Goal: Find specific page/section: Find specific page/section

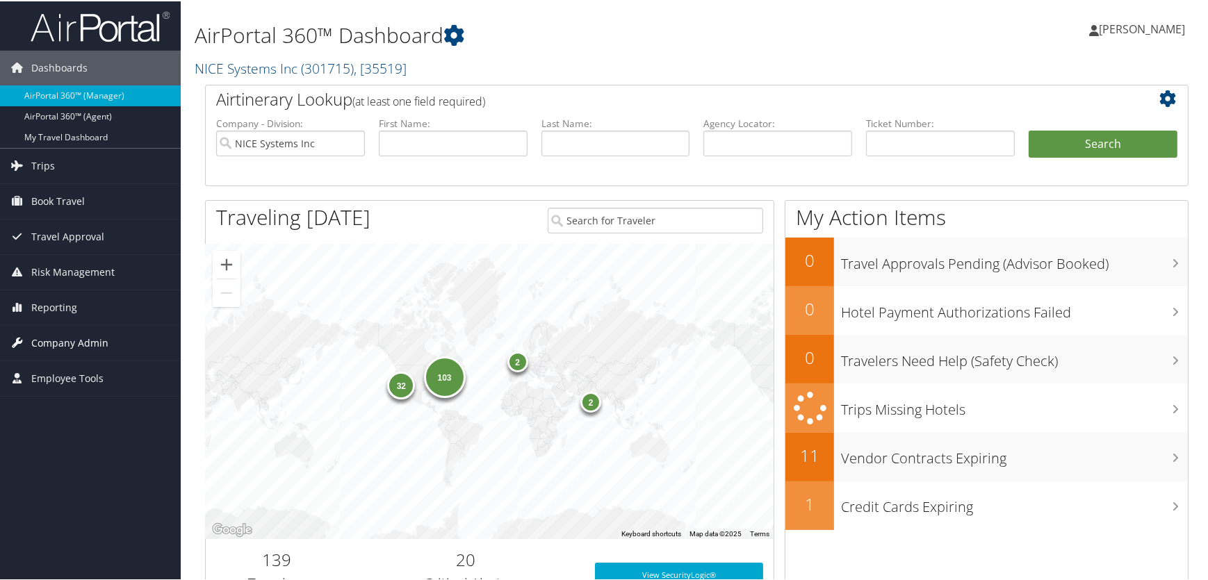
click at [63, 345] on span "Company Admin" at bounding box center [69, 342] width 77 height 35
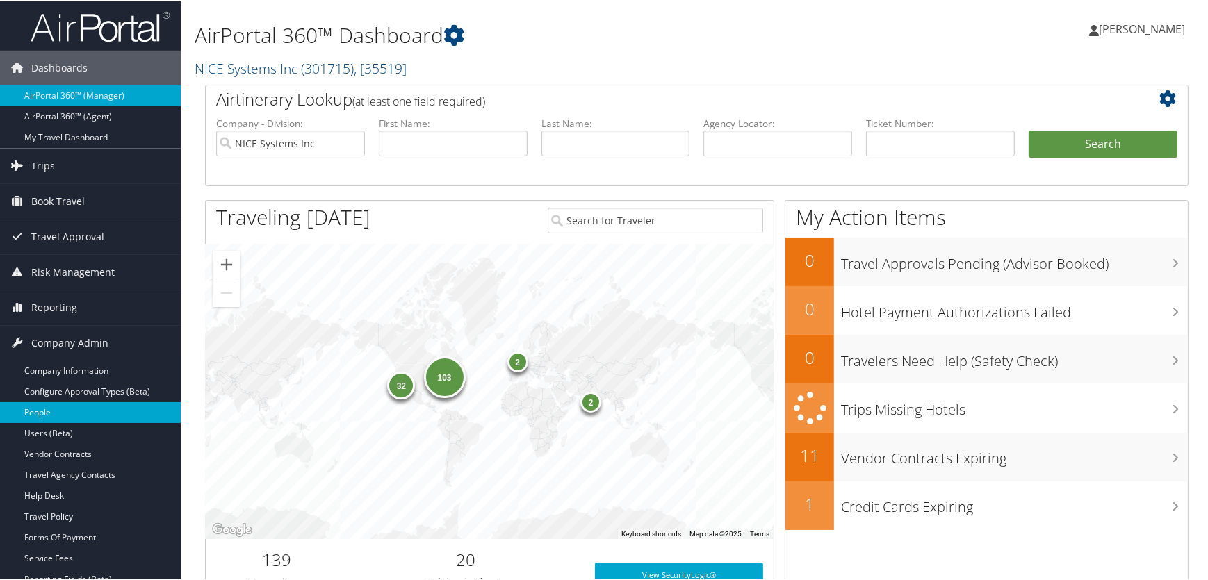
click at [41, 409] on link "People" at bounding box center [90, 411] width 181 height 21
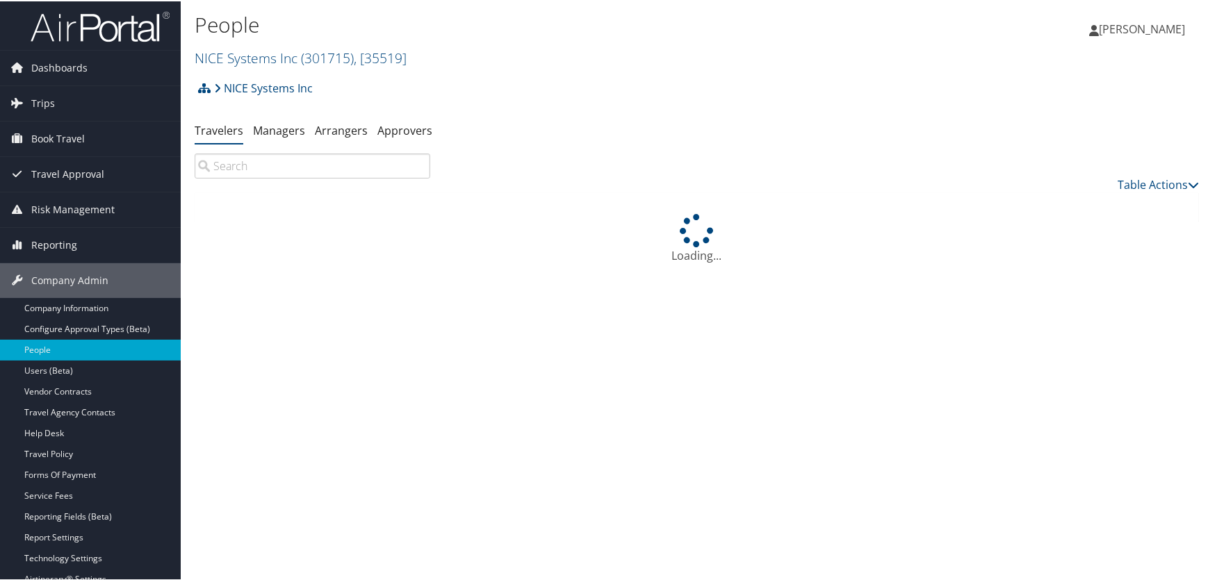
click at [322, 44] on h2 "NICE Systems Inc ( 301715 ) , [ 35519 ]" at bounding box center [529, 56] width 669 height 24
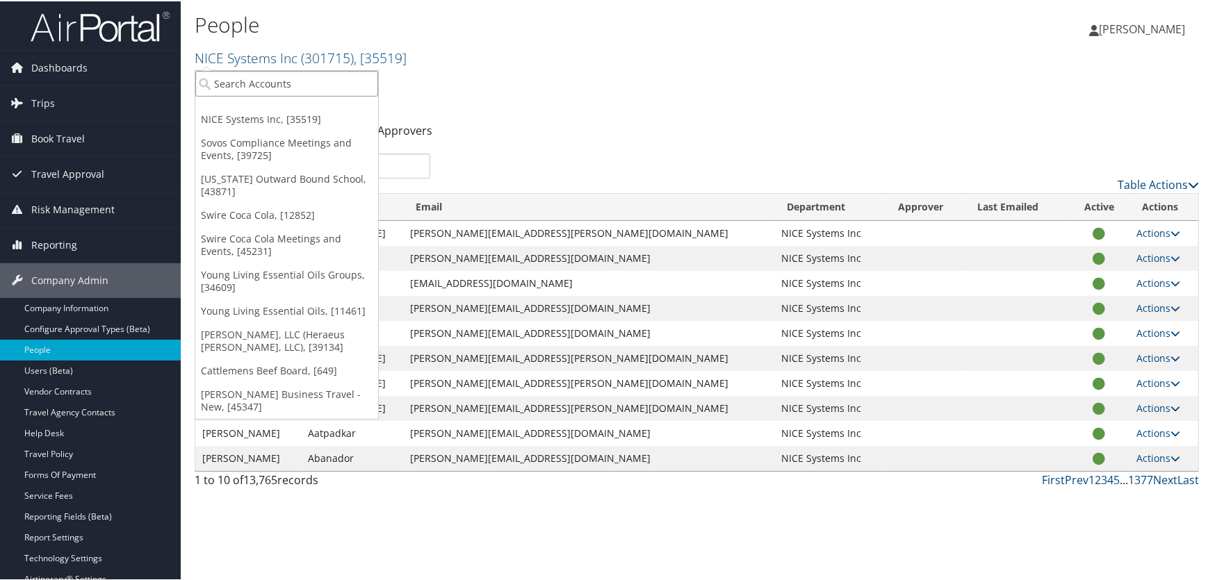
click at [291, 82] on input "search" at bounding box center [286, 82] width 183 height 26
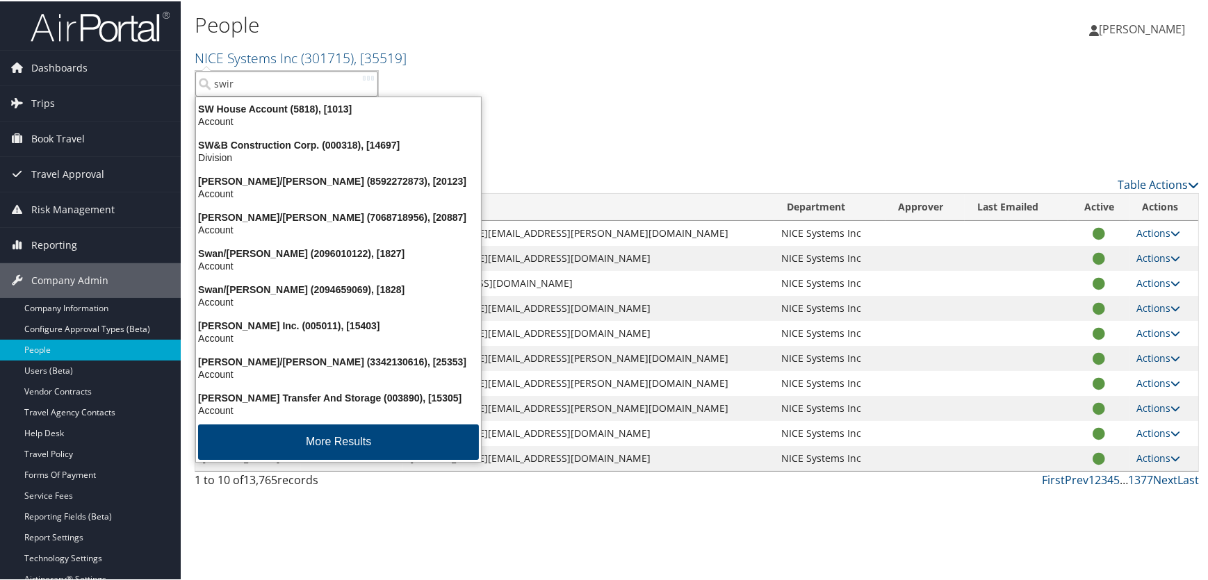
type input "swire"
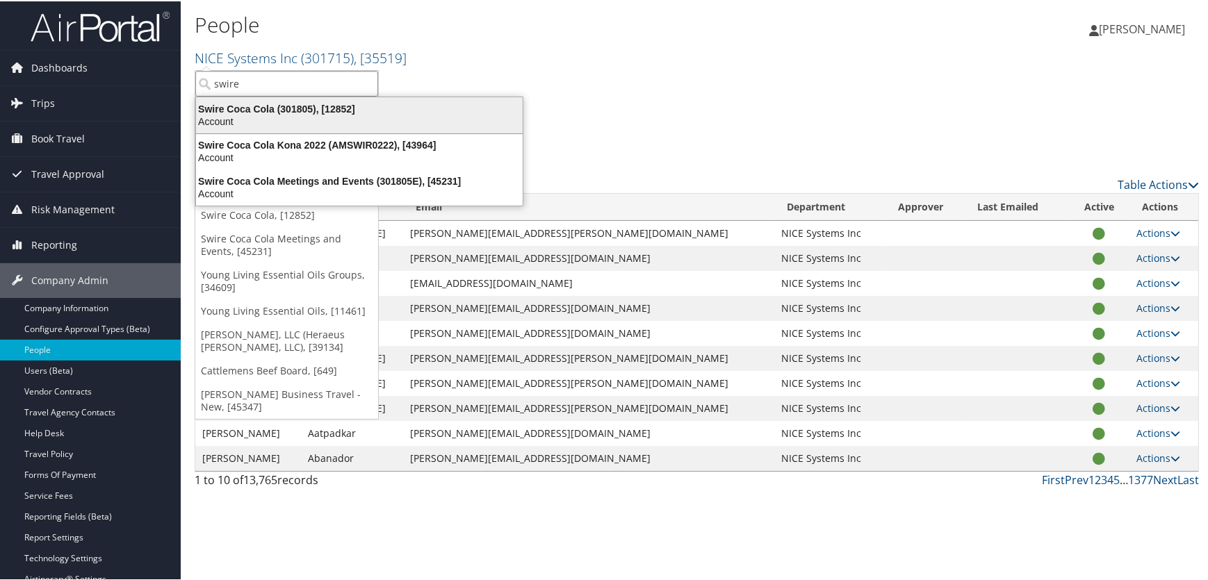
click at [289, 122] on div "Account" at bounding box center [359, 120] width 343 height 13
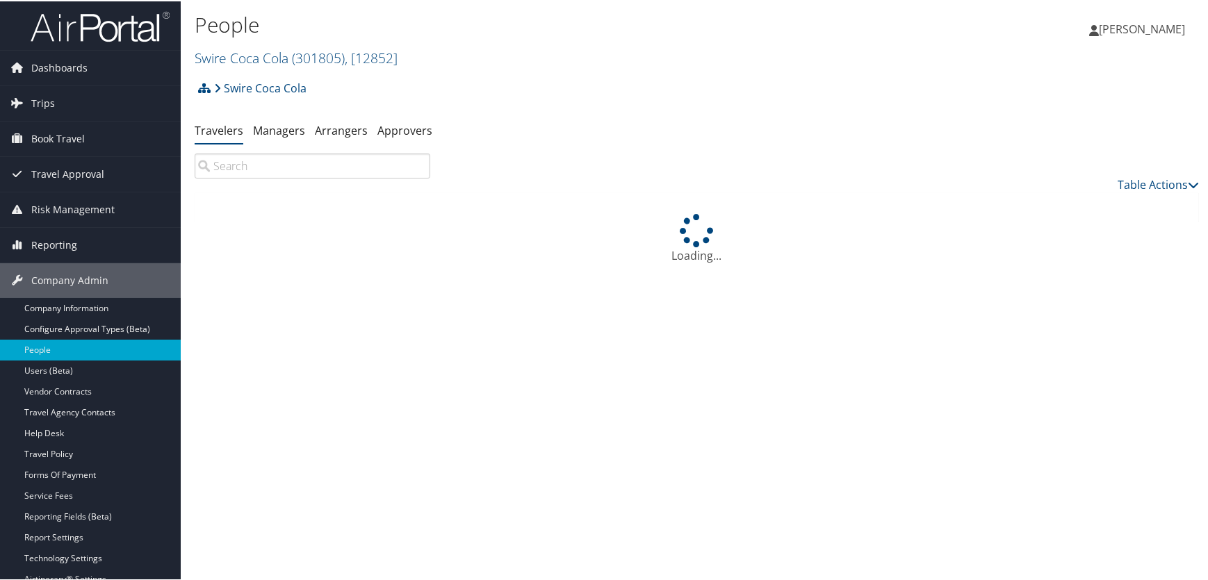
click at [313, 165] on input "search" at bounding box center [313, 164] width 236 height 25
paste input "[EMAIL_ADDRESS][DOMAIN_NAME]"
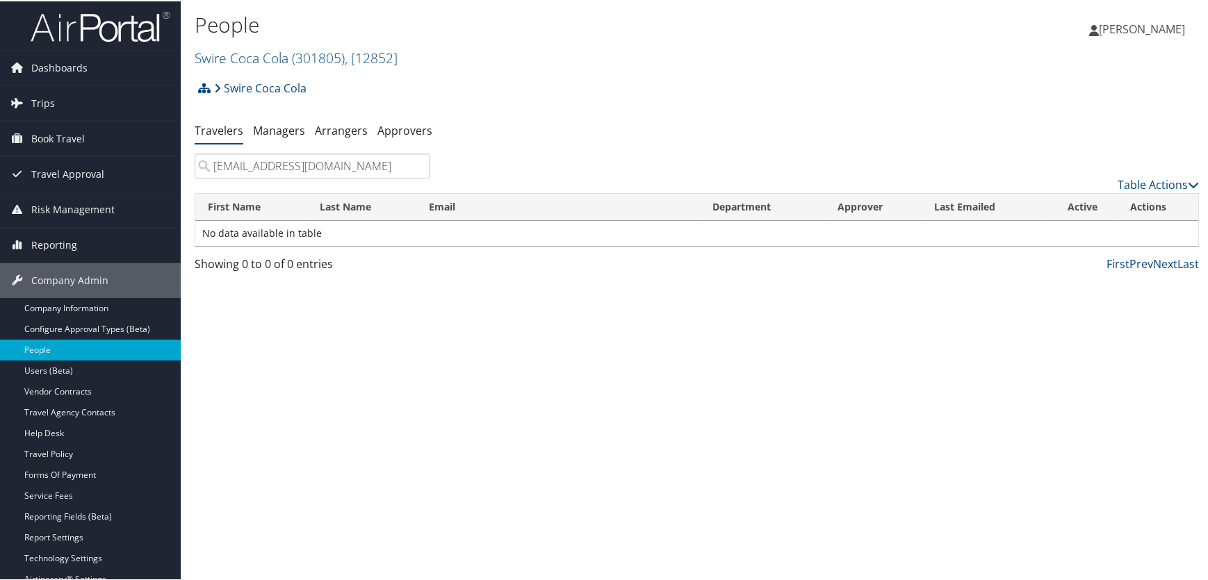
type input "[EMAIL_ADDRESS][DOMAIN_NAME]"
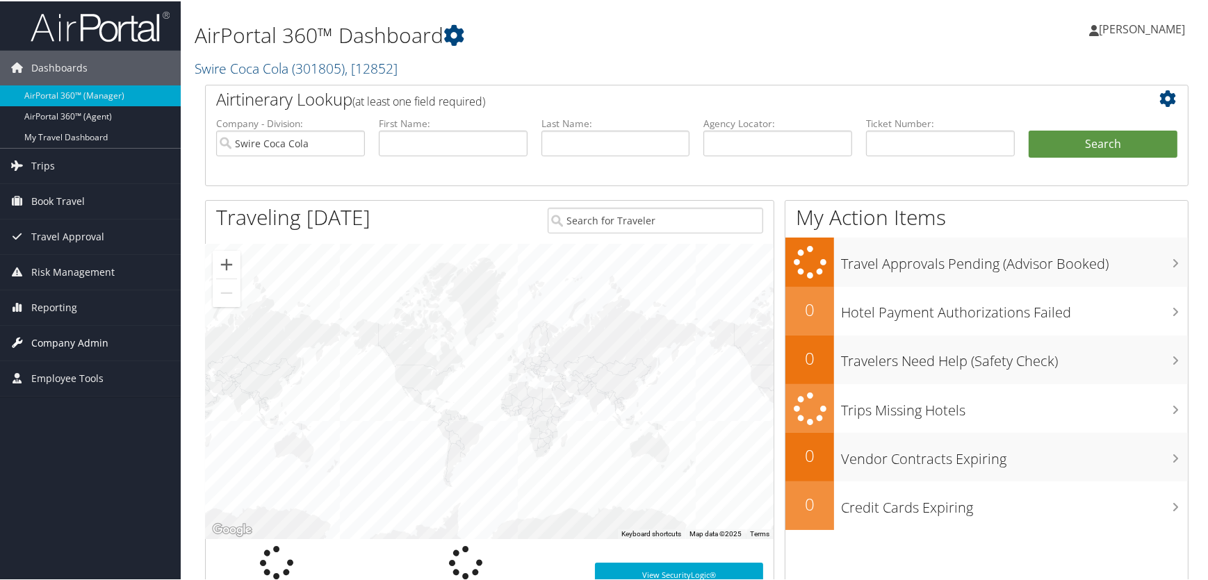
click at [53, 333] on span "Company Admin" at bounding box center [69, 342] width 77 height 35
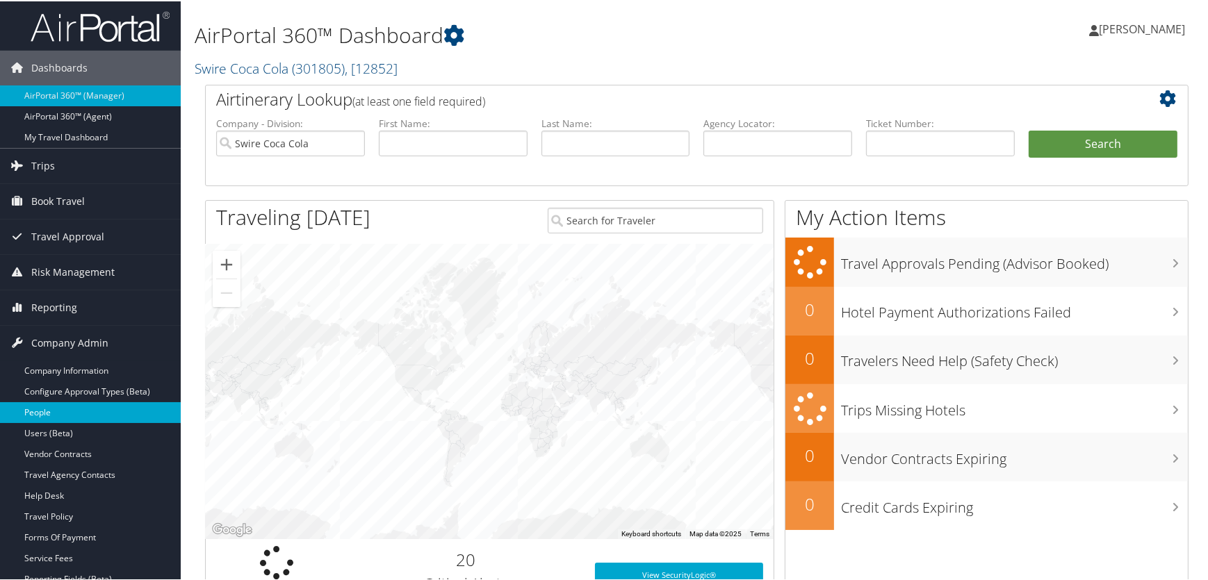
click at [39, 404] on link "People" at bounding box center [90, 411] width 181 height 21
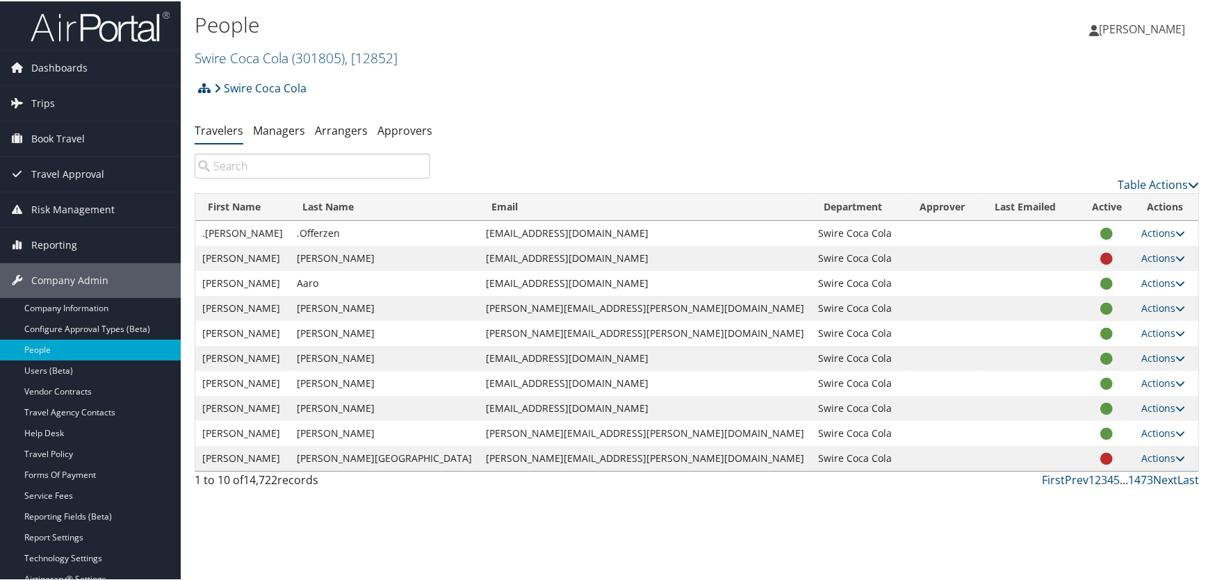
click at [290, 167] on input "search" at bounding box center [313, 164] width 236 height 25
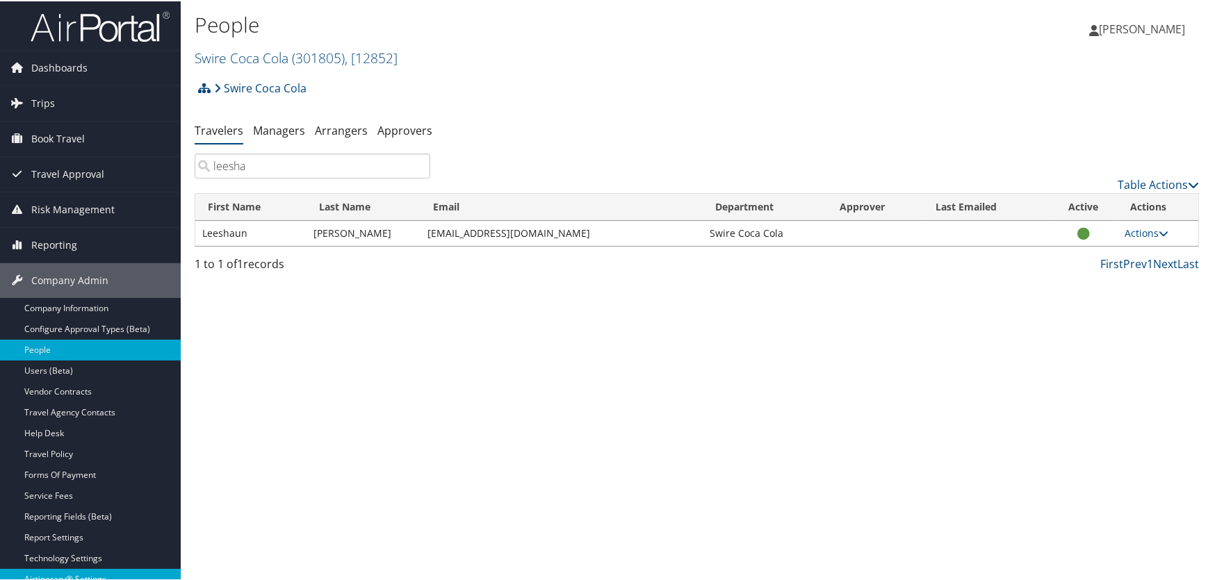
type input "leesha"
